Goal: Transaction & Acquisition: Book appointment/travel/reservation

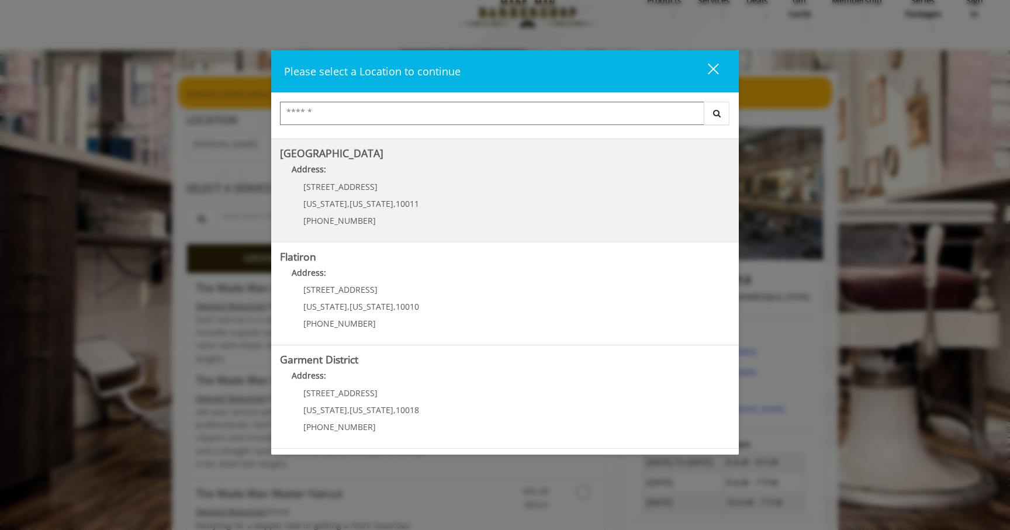
scroll to position [25, 0]
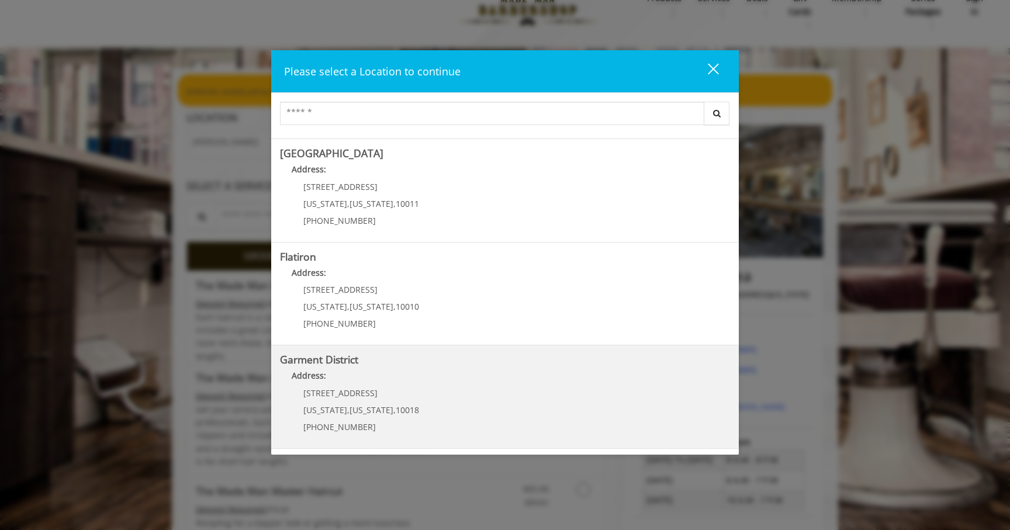
click at [348, 400] on div "1400 Broadway New York , New York , 10018 (212) 997-4247" at bounding box center [352, 414] width 145 height 51
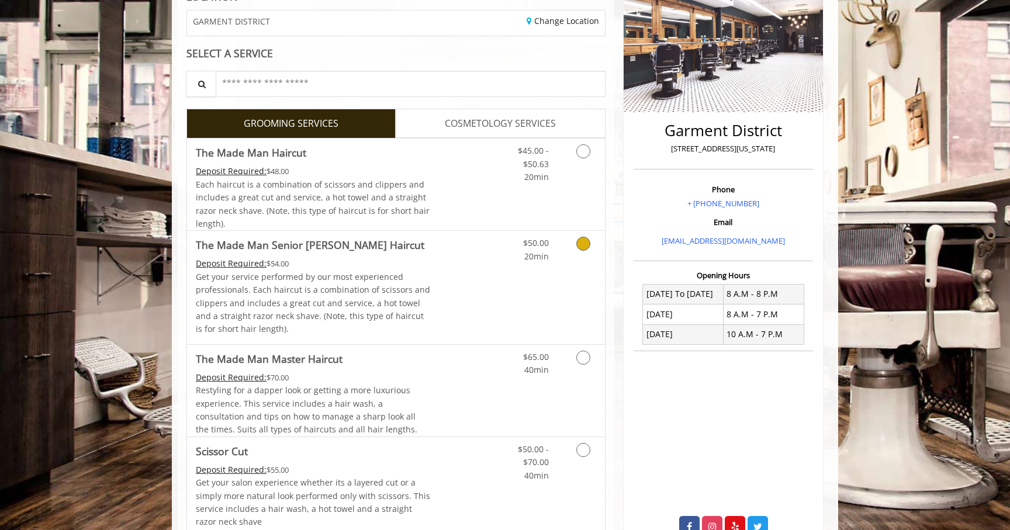
scroll to position [182, 0]
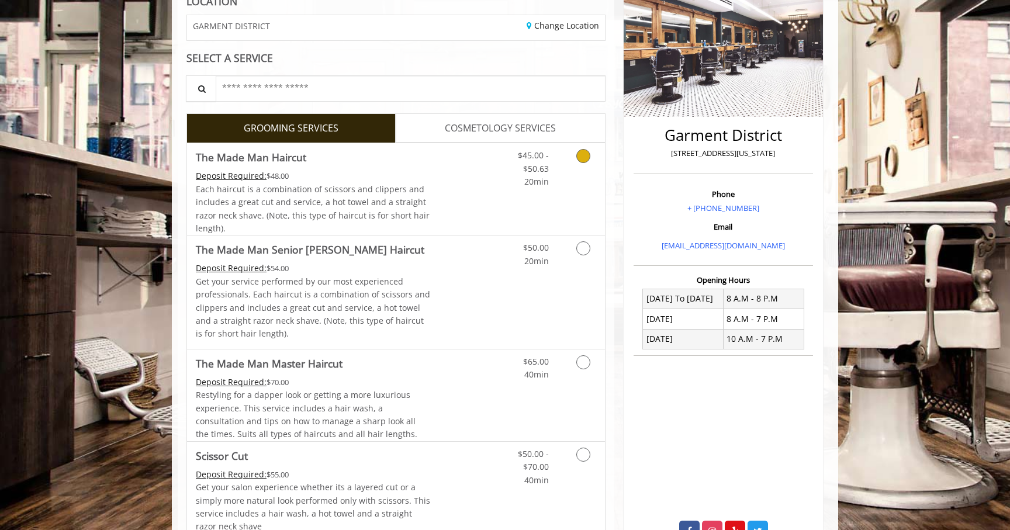
click at [585, 157] on icon "Grooming services" at bounding box center [583, 156] width 14 height 14
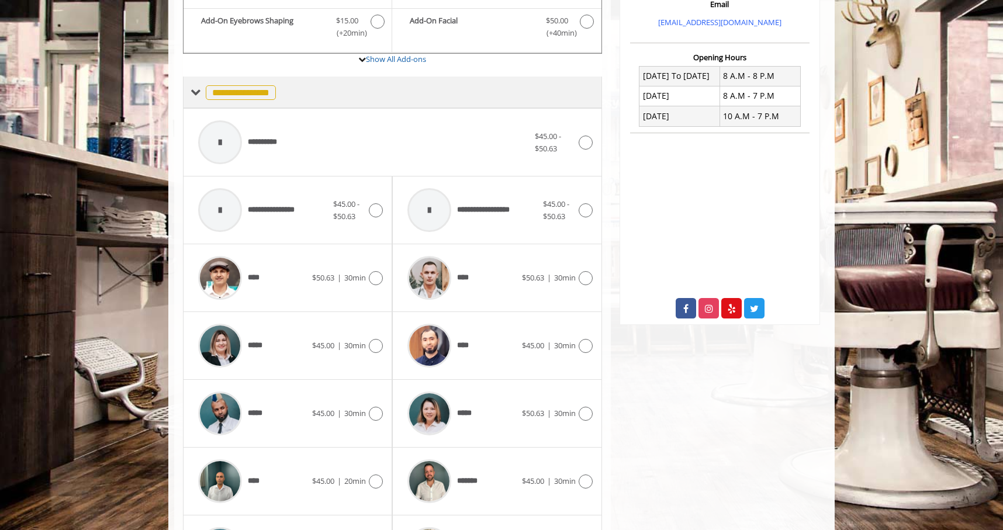
scroll to position [499, 0]
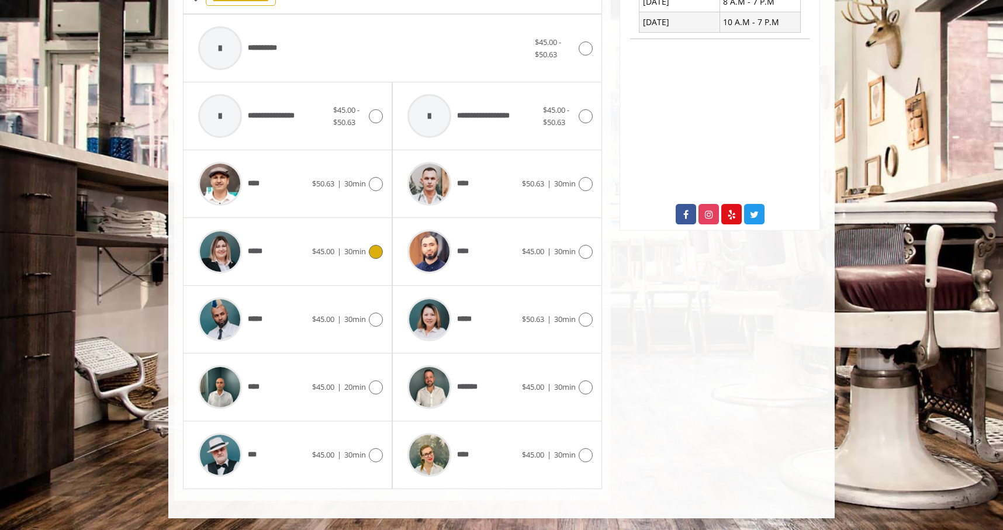
click at [376, 250] on icon at bounding box center [376, 252] width 14 height 14
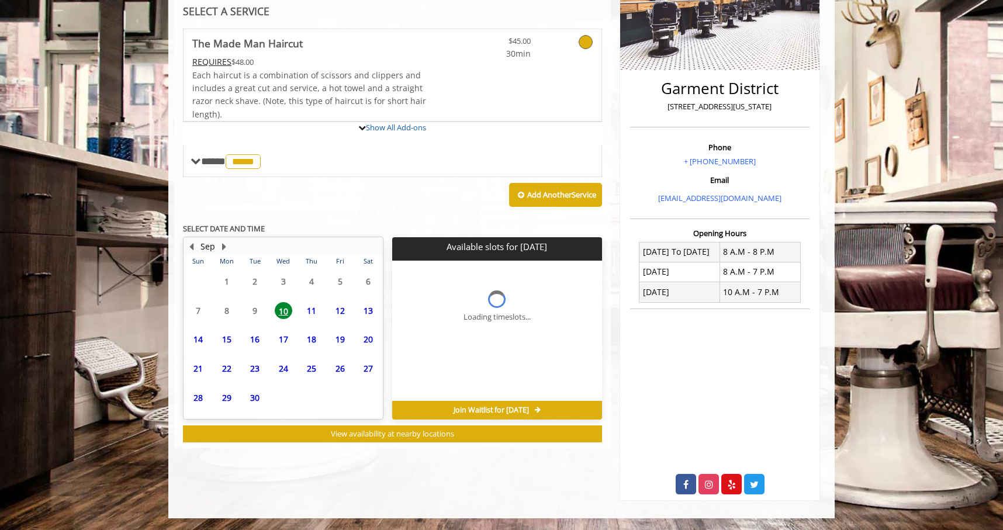
scroll to position [229, 0]
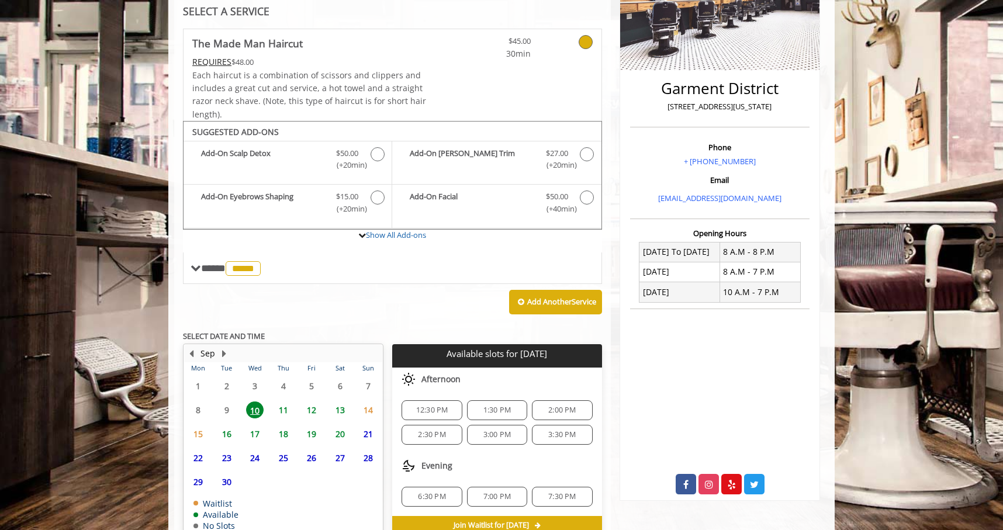
click at [283, 403] on span "11" at bounding box center [284, 410] width 18 height 17
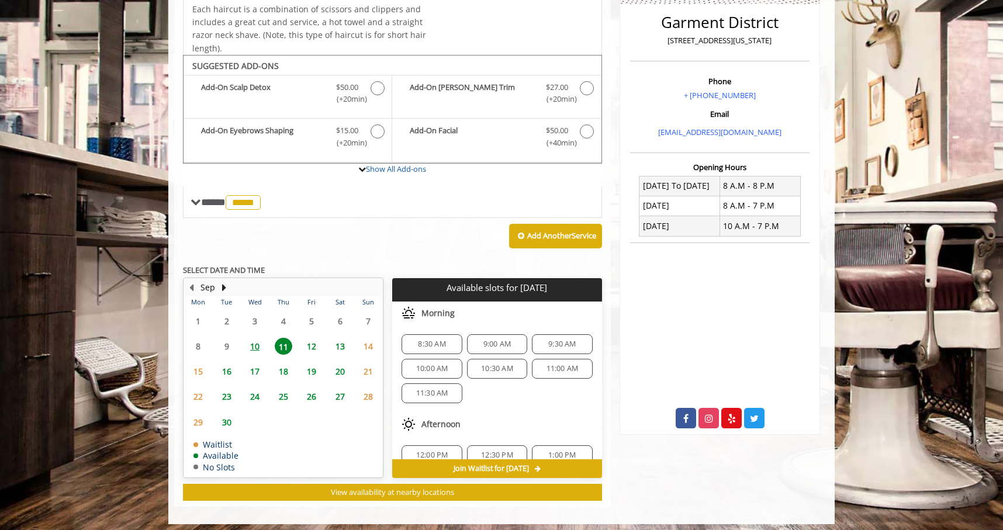
scroll to position [300, 0]
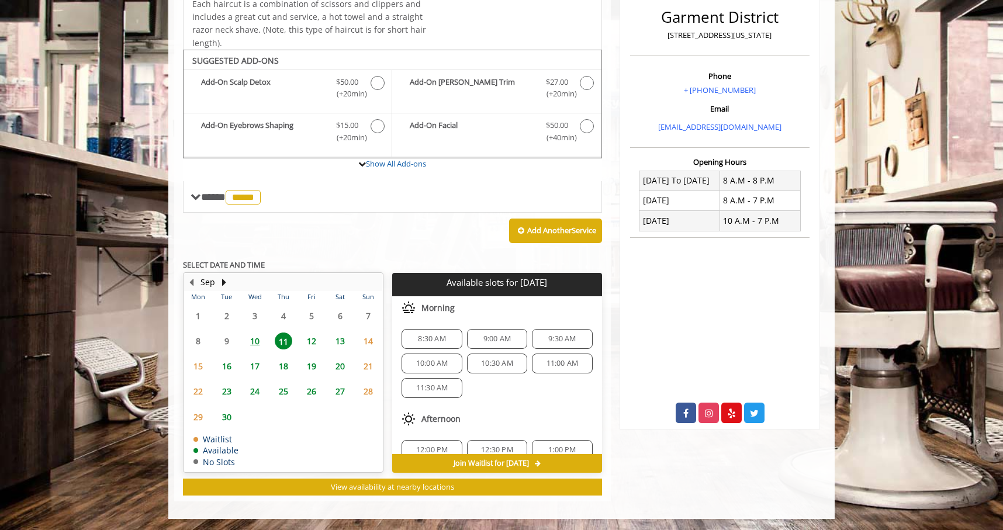
click at [559, 338] on span "9:30 AM" at bounding box center [561, 338] width 27 height 9
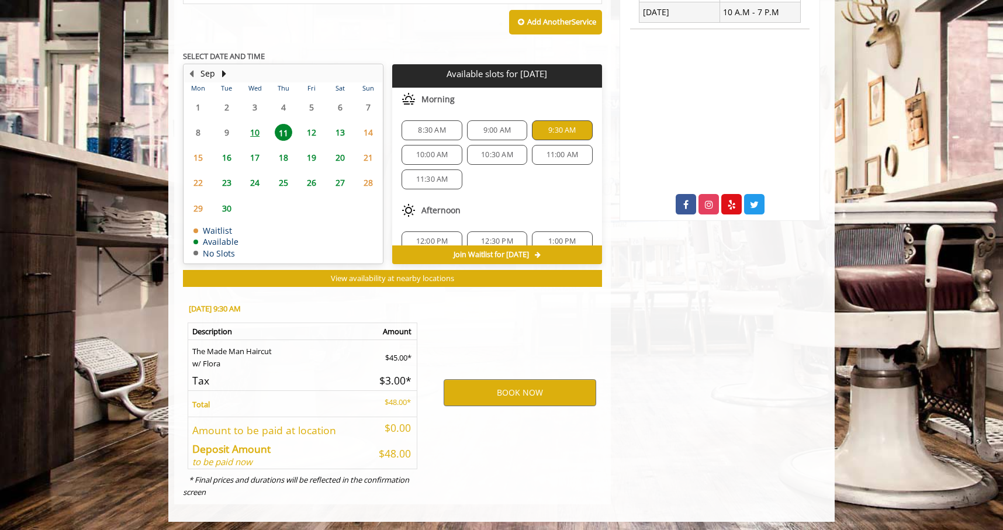
scroll to position [511, 0]
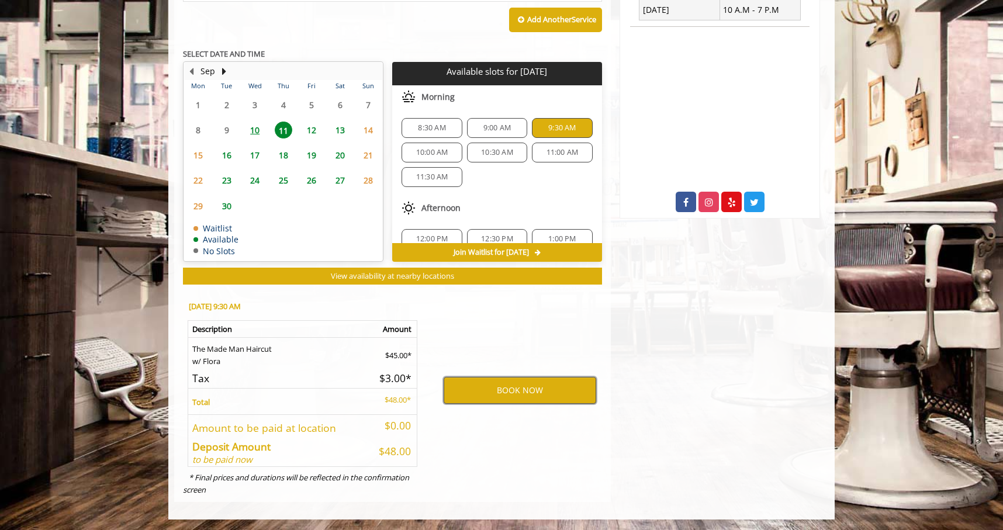
click at [517, 388] on button "BOOK NOW" at bounding box center [520, 390] width 153 height 27
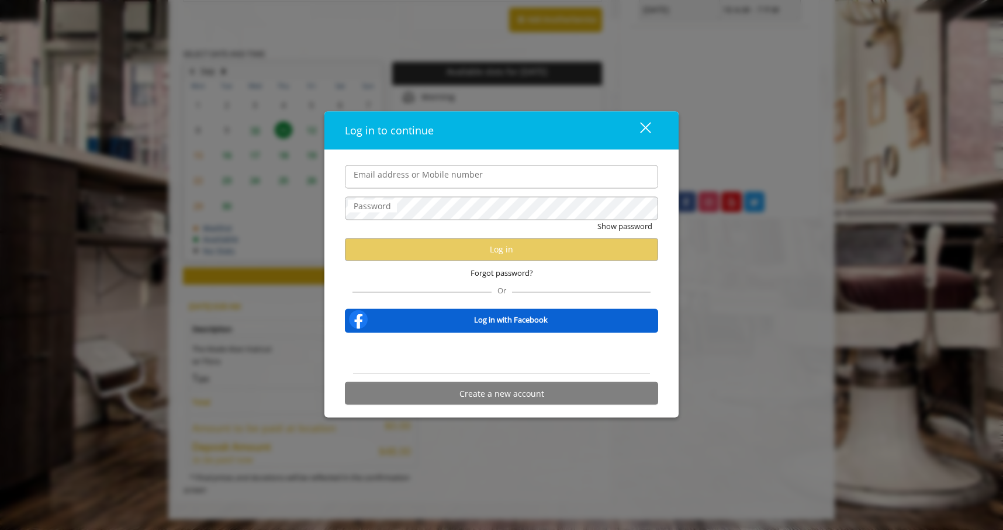
click at [418, 177] on input "Email address or Mobile number" at bounding box center [501, 176] width 313 height 23
type input "**********"
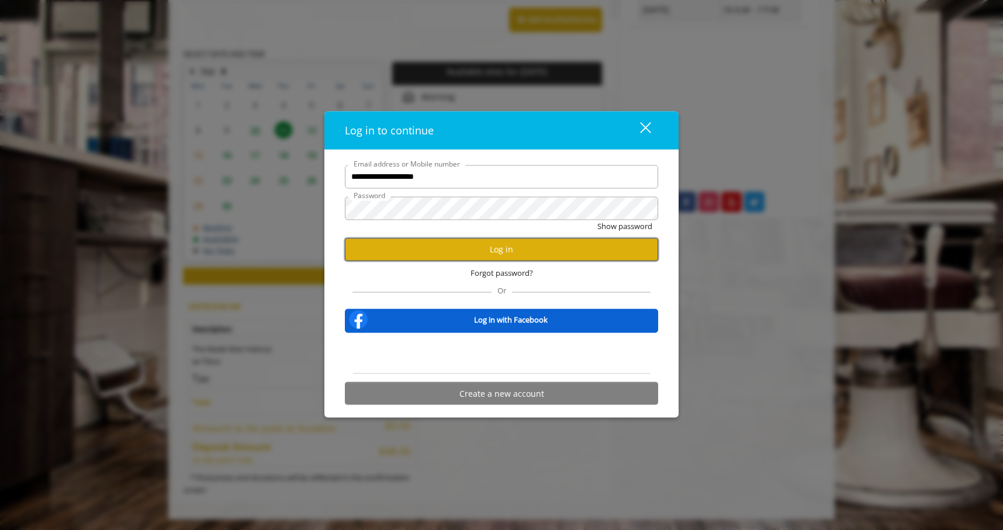
click at [518, 251] on button "Log in" at bounding box center [501, 249] width 313 height 23
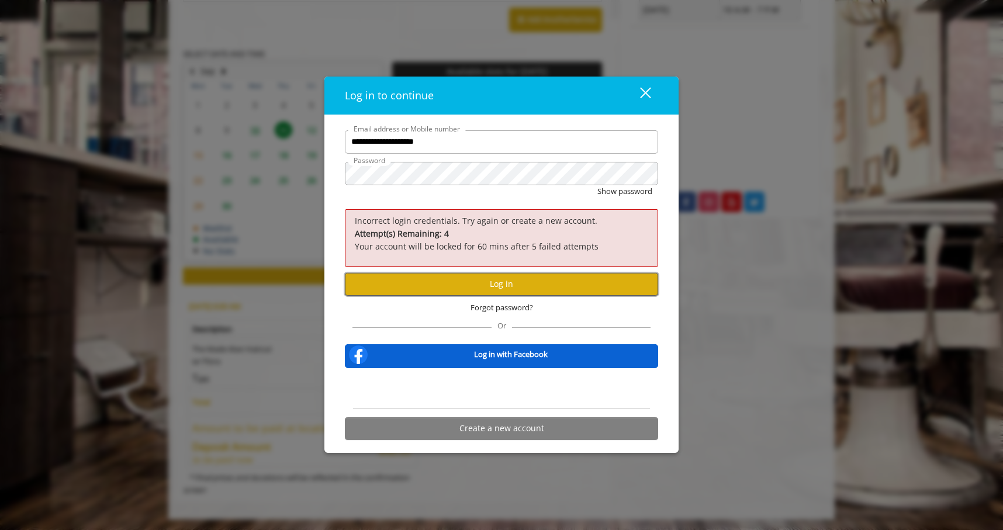
click at [489, 284] on button "Log in" at bounding box center [501, 284] width 313 height 23
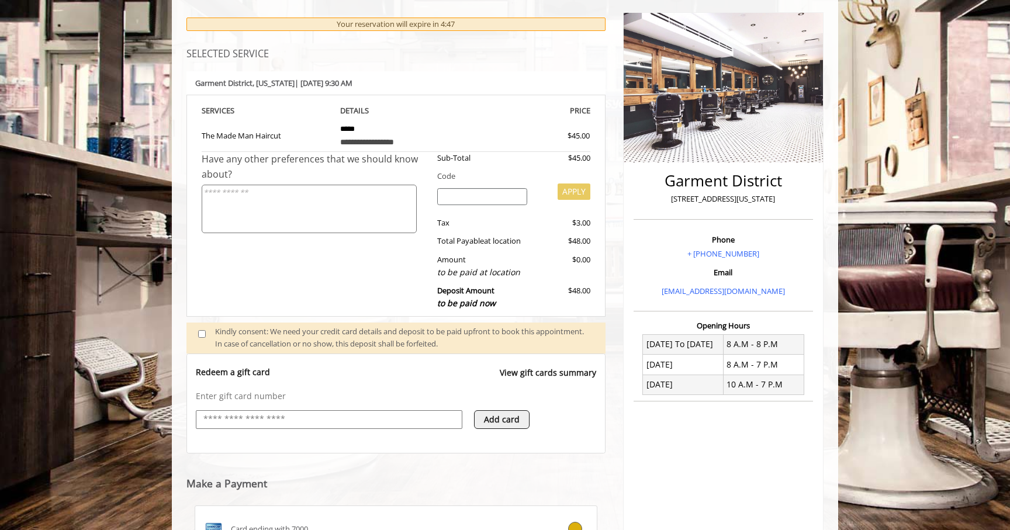
scroll to position [179, 0]
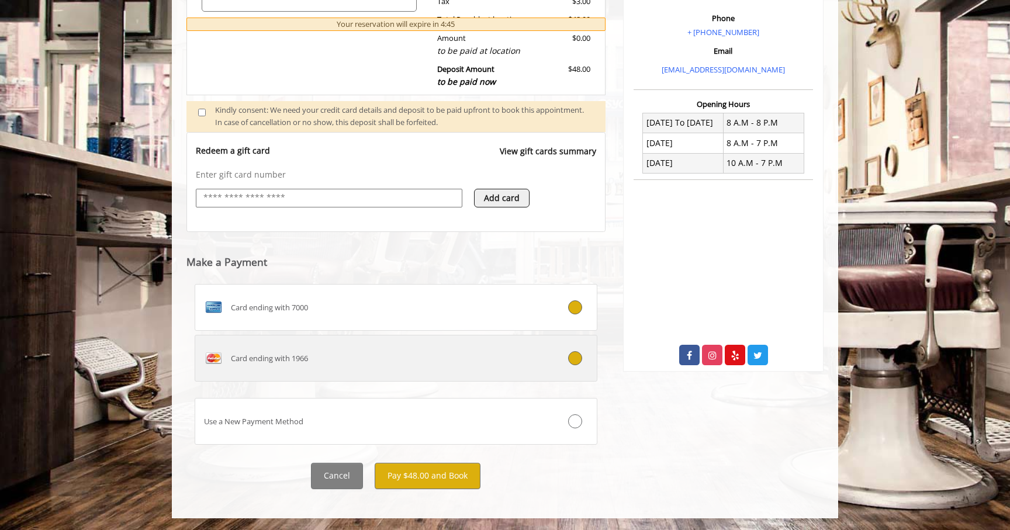
click at [379, 358] on div "Card ending with 1966" at bounding box center [362, 358] width 334 height 19
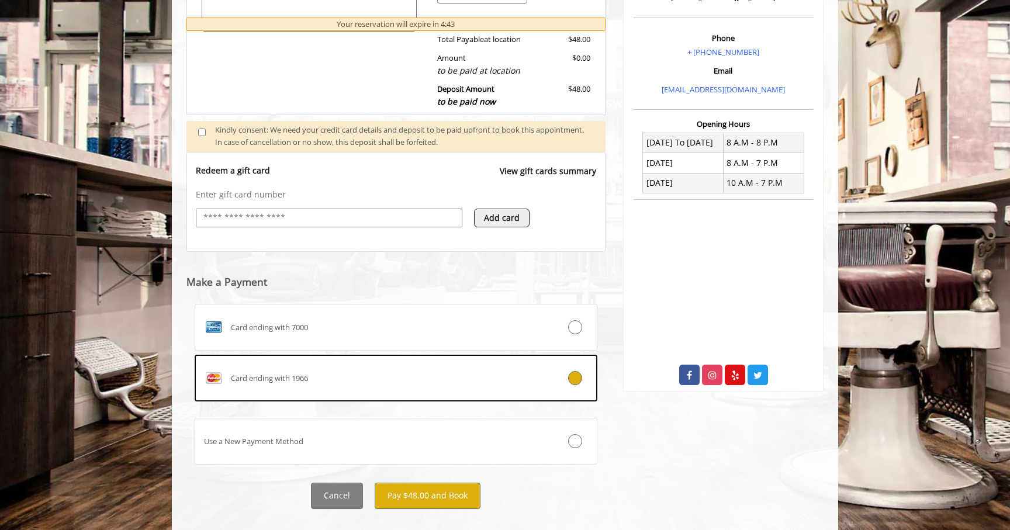
scroll to position [358, 0]
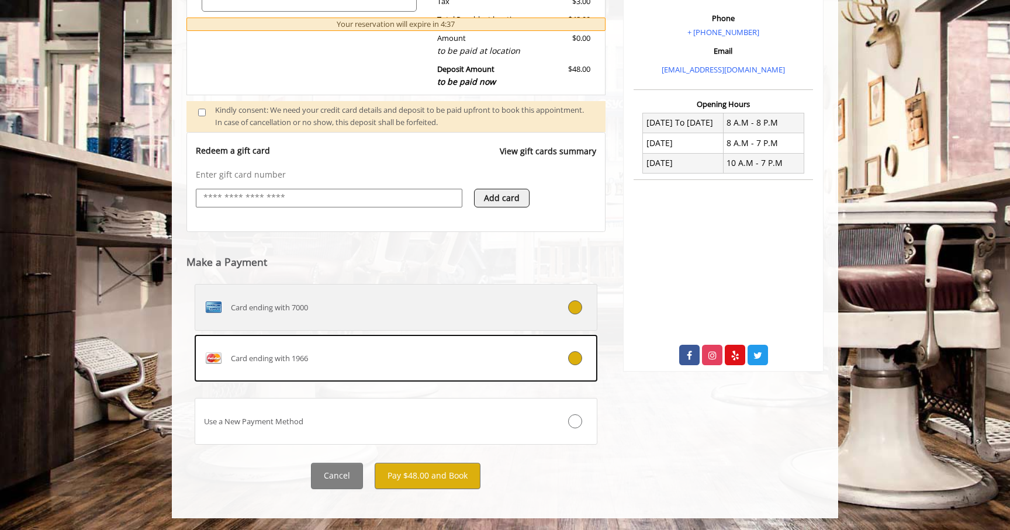
click at [572, 307] on icon at bounding box center [575, 307] width 14 height 14
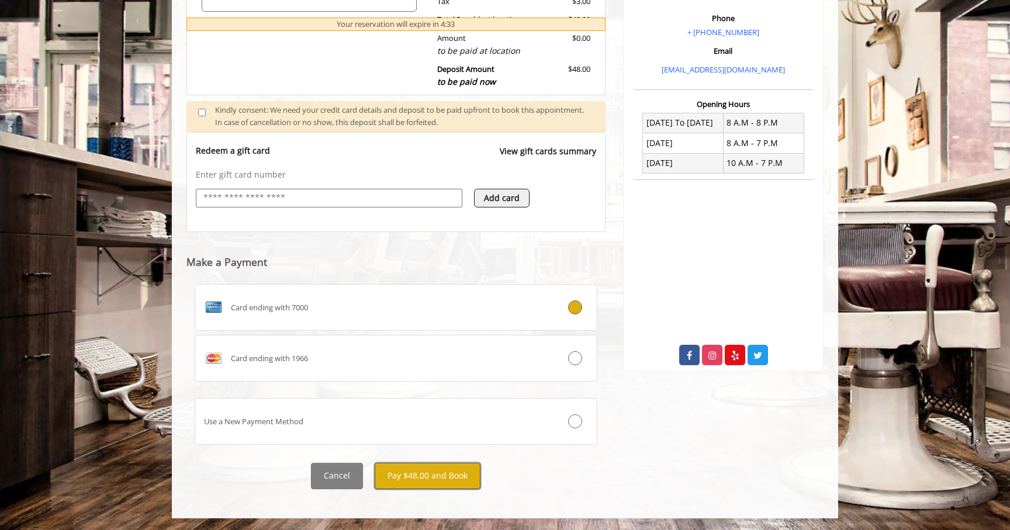
click at [443, 474] on button "Pay $48.00 and Book" at bounding box center [428, 476] width 106 height 26
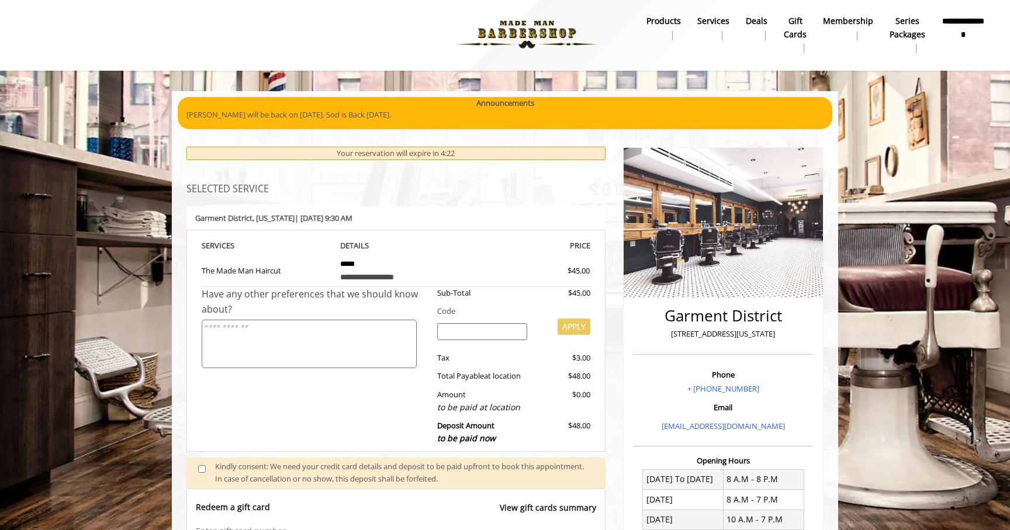
scroll to position [0, 0]
